Goal: Task Accomplishment & Management: Manage account settings

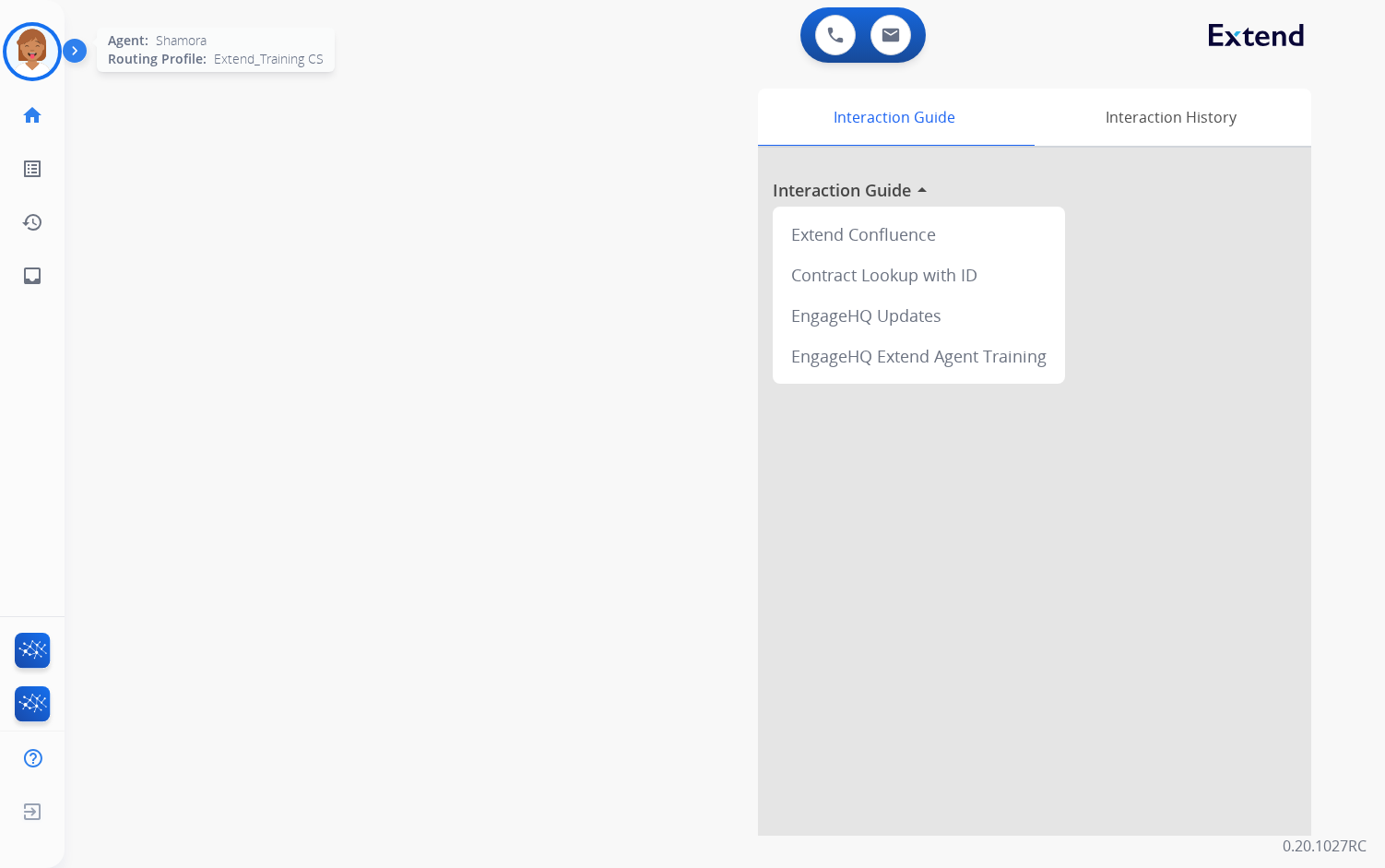
click at [44, 58] on img at bounding box center [32, 52] width 52 height 52
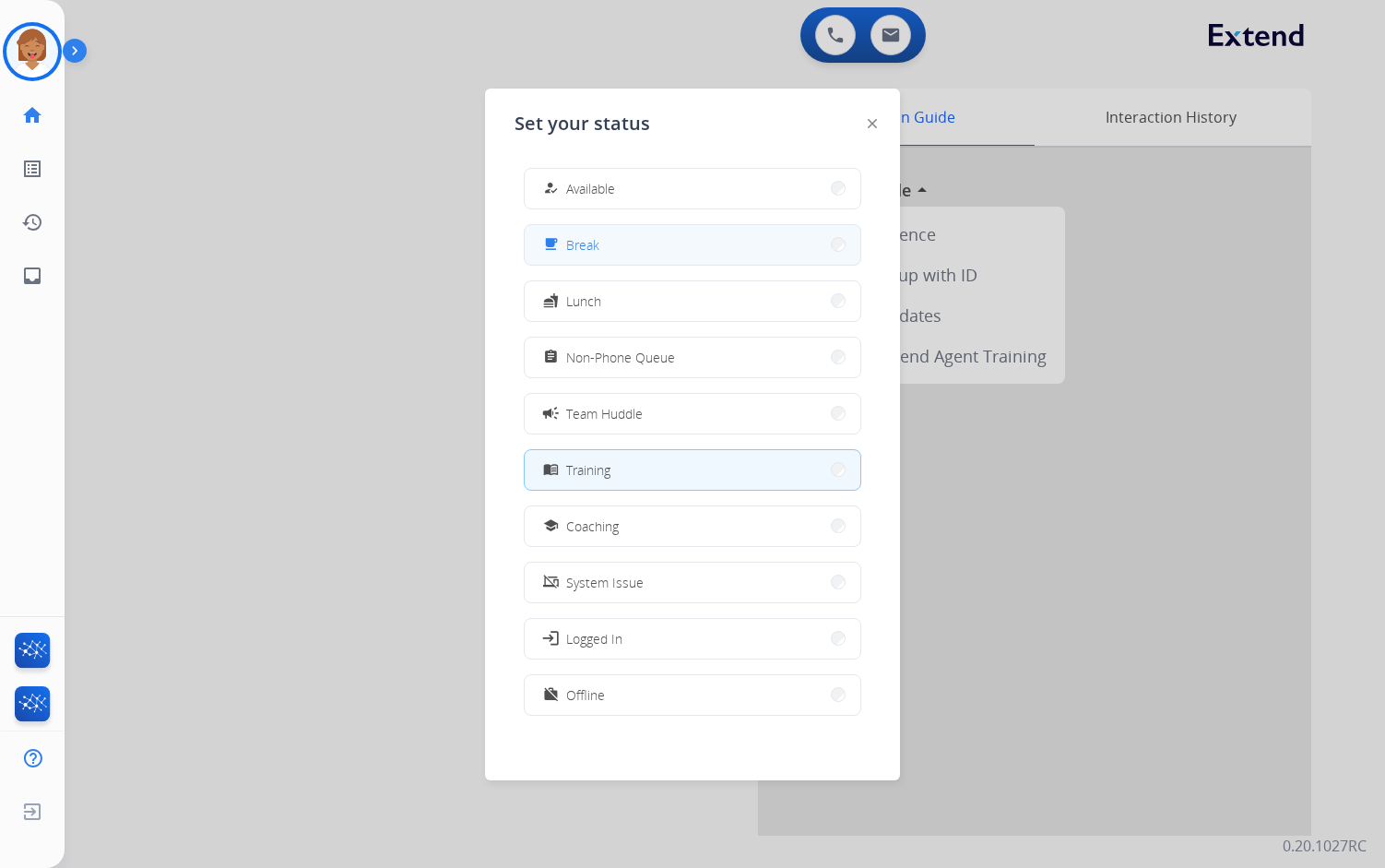
click at [664, 247] on button "free_breakfast Break" at bounding box center [692, 245] width 335 height 40
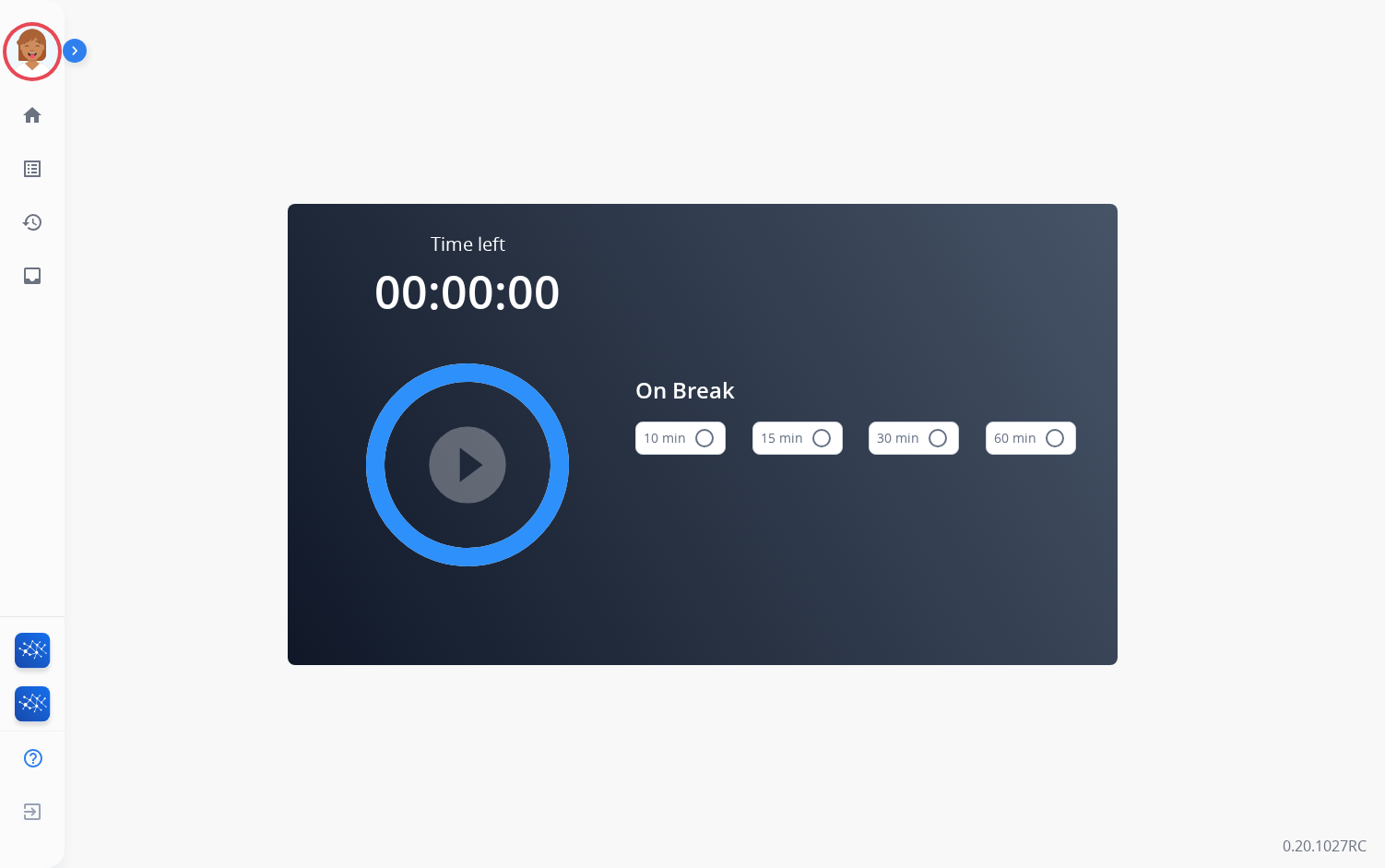
drag, startPoint x: 633, startPoint y: 516, endPoint x: 604, endPoint y: 491, distance: 38.3
click at [36, 58] on img at bounding box center [32, 52] width 52 height 52
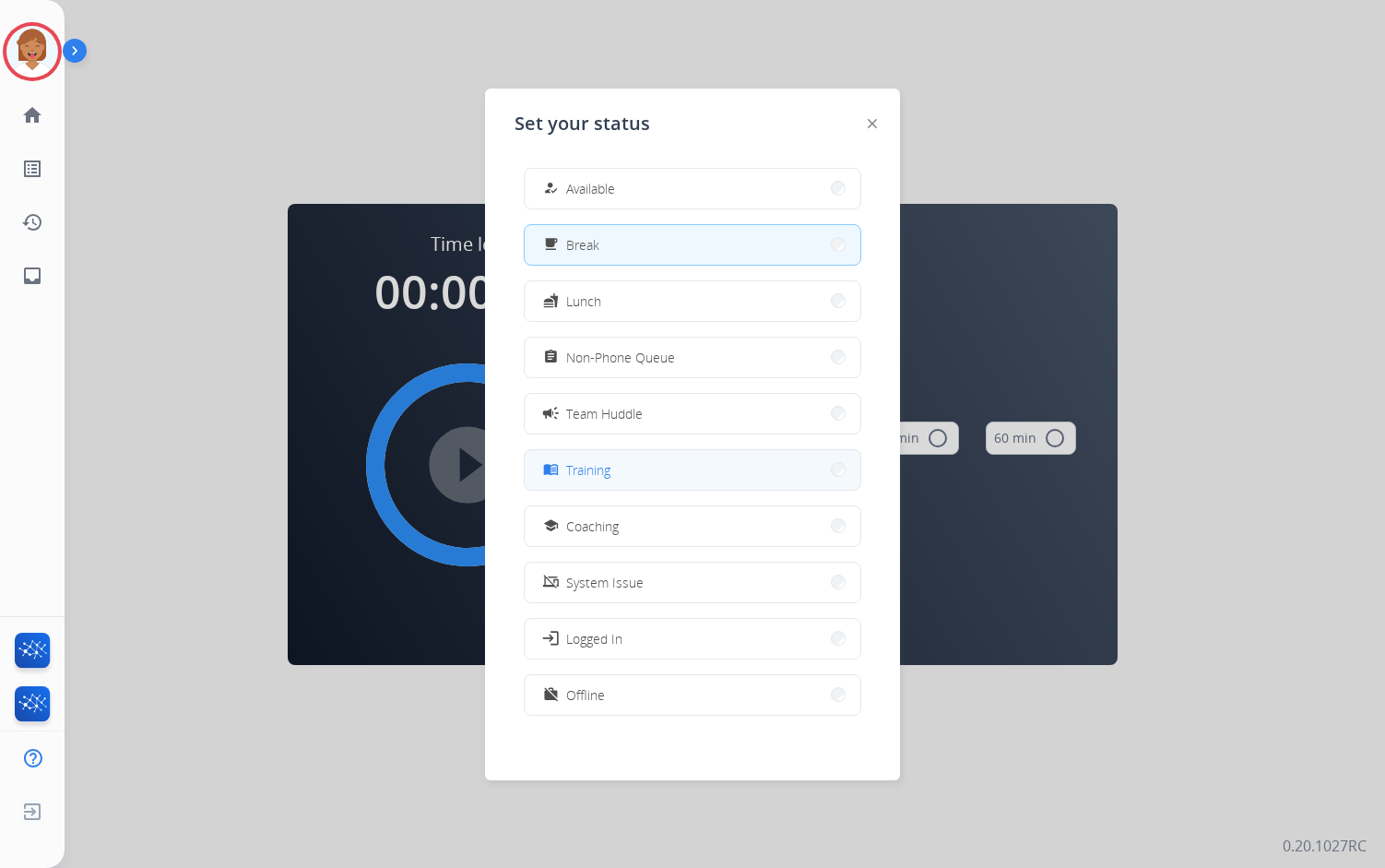
click at [665, 464] on button "menu_book Training" at bounding box center [692, 470] width 335 height 40
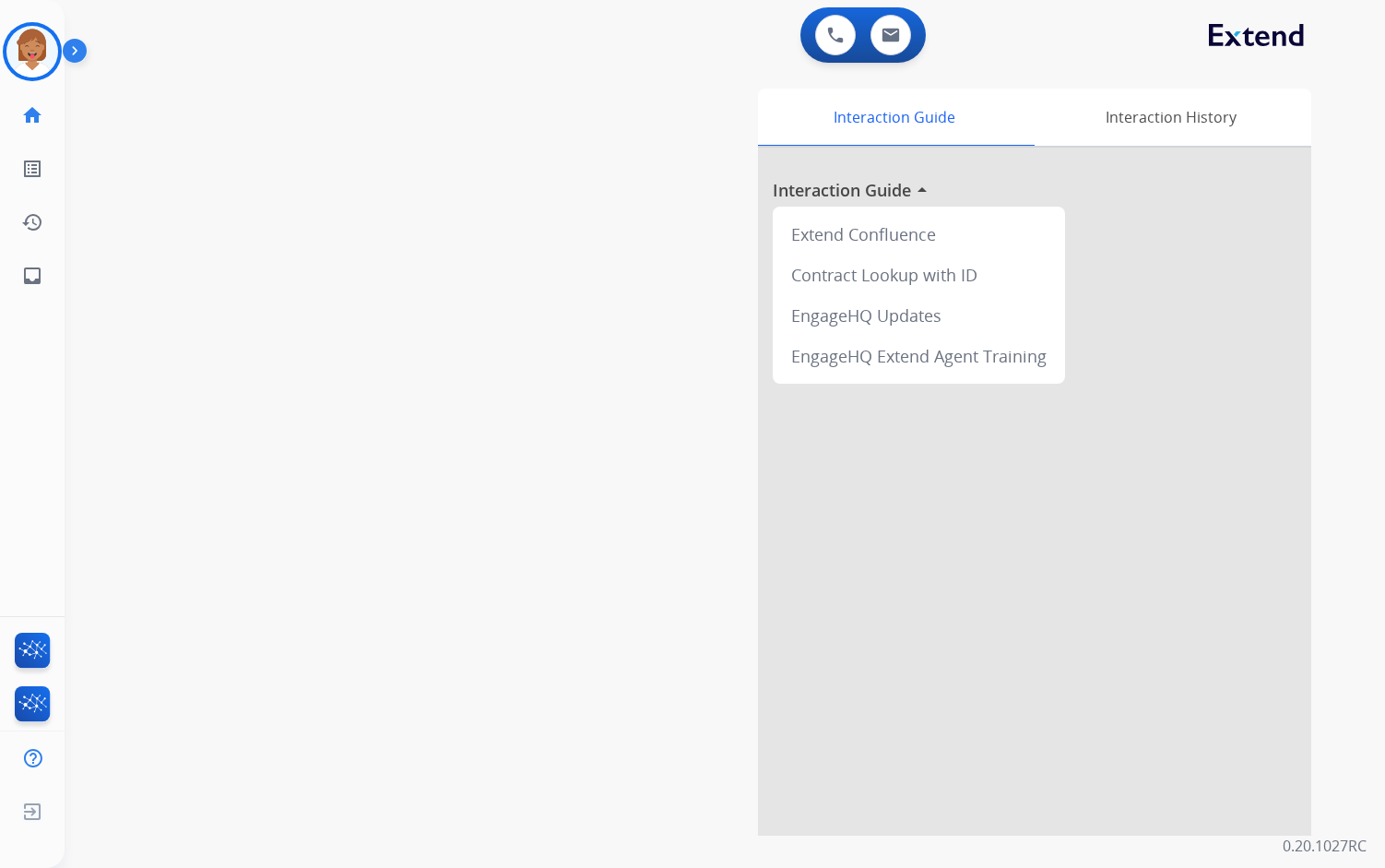
click at [435, 179] on div "swap_horiz Break voice bridge close_fullscreen Connect 3-Way Call merge_type Se…" at bounding box center [702, 451] width 1276 height 769
